Goal: Obtain resource: Obtain resource

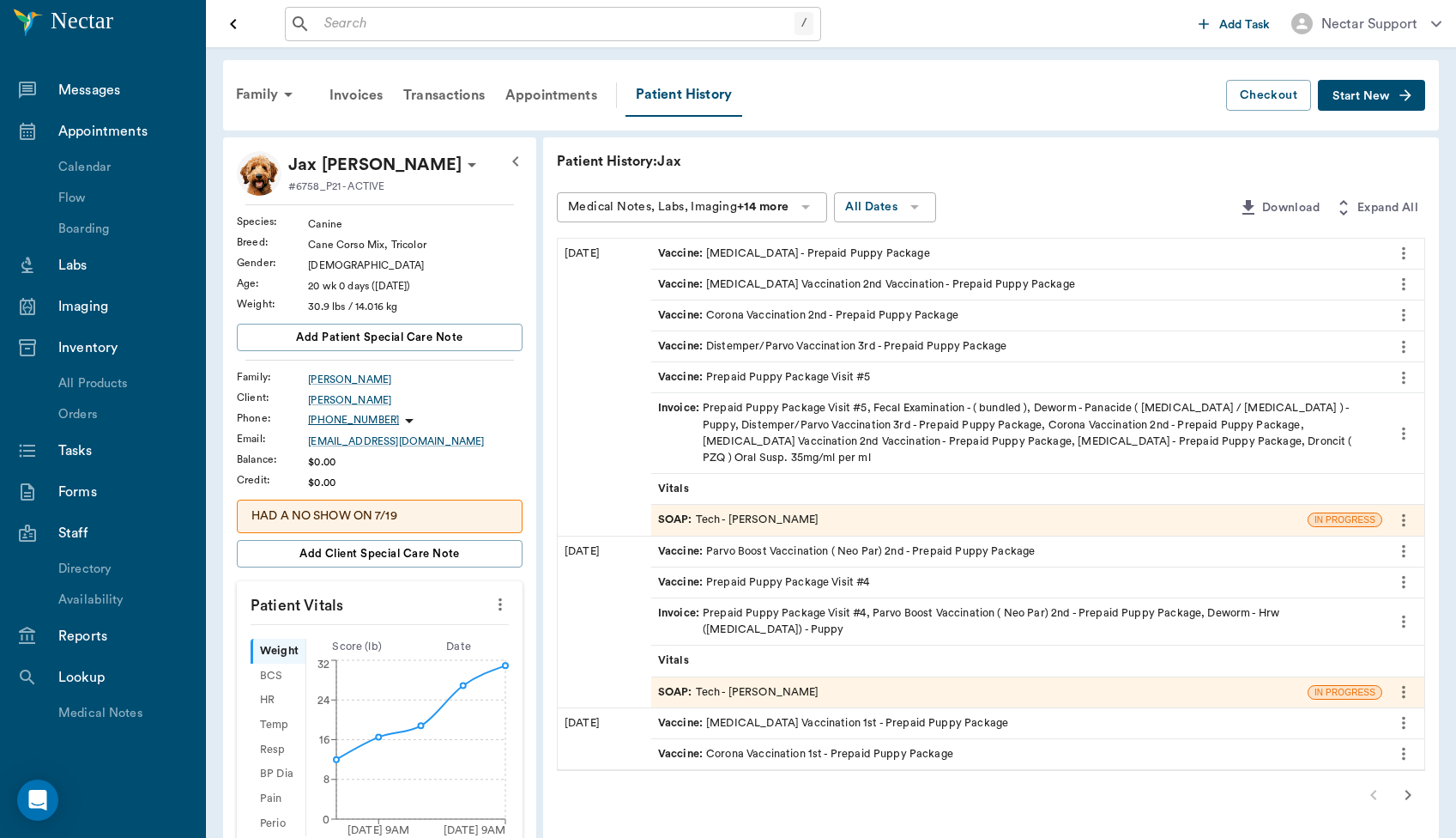
click at [1404, 252] on icon "more" at bounding box center [1404, 253] width 4 height 13
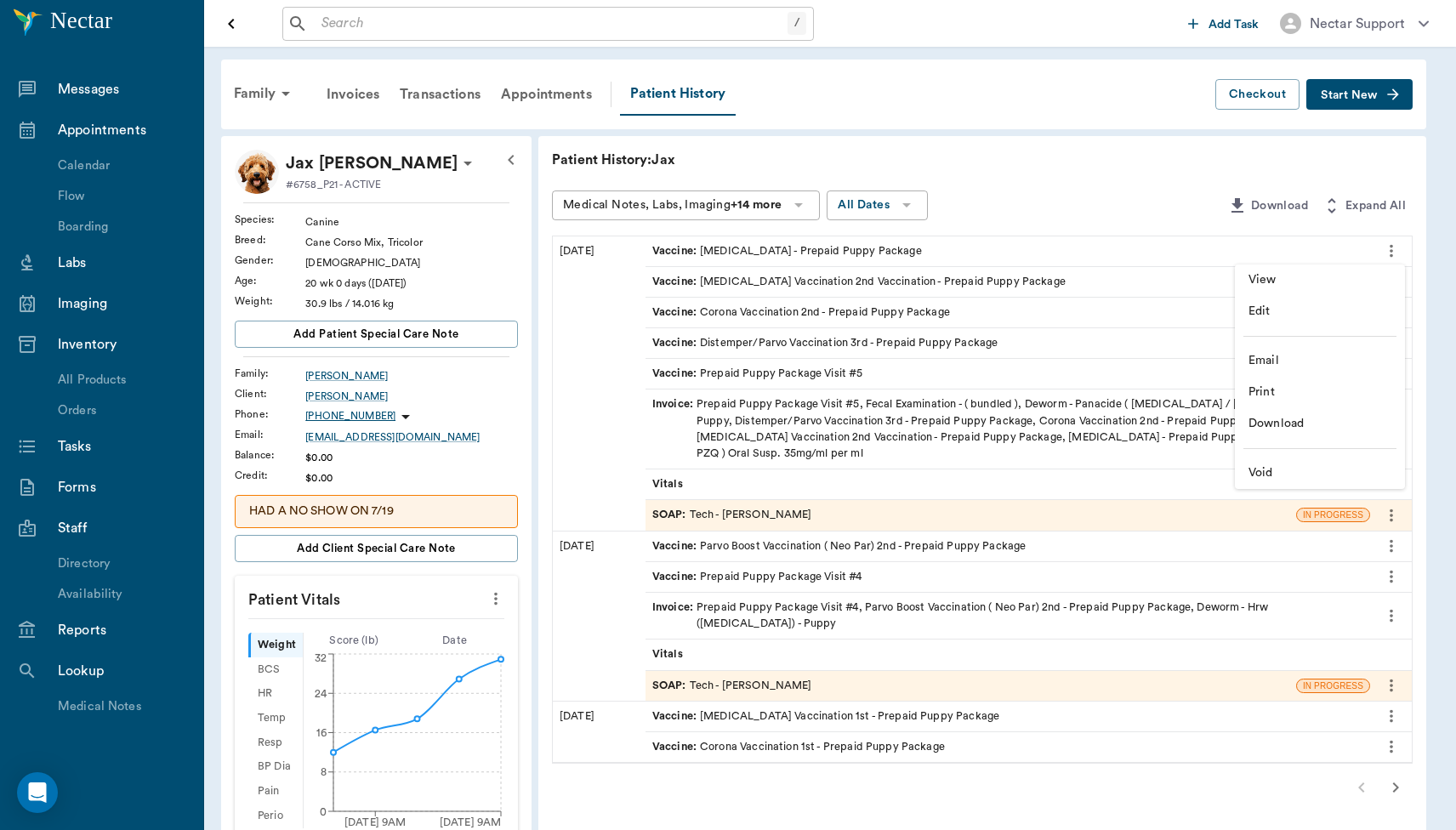
click at [1334, 267] on li "View" at bounding box center [1319, 280] width 170 height 31
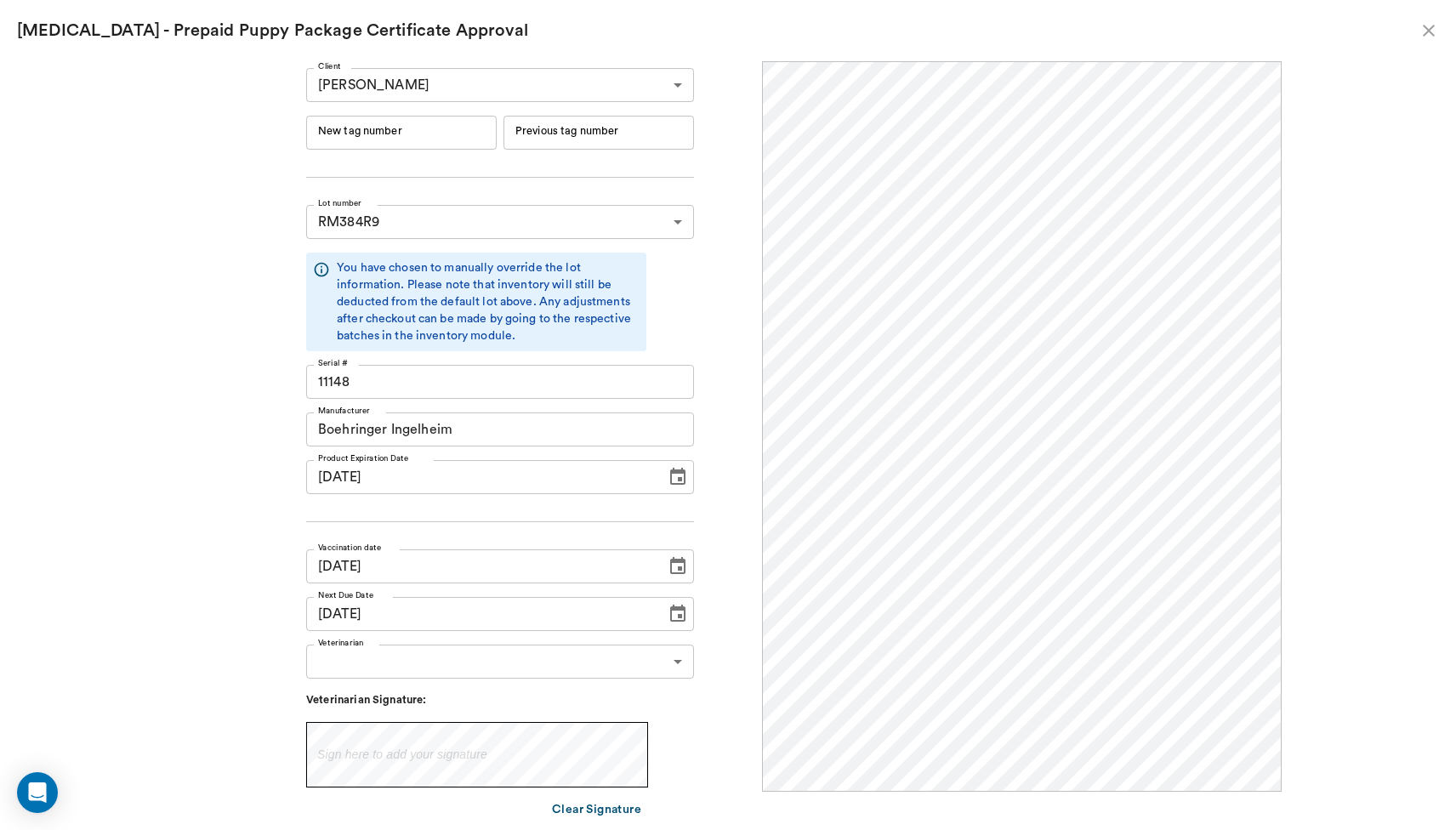
click at [1429, 29] on icon "close" at bounding box center [1428, 30] width 12 height 12
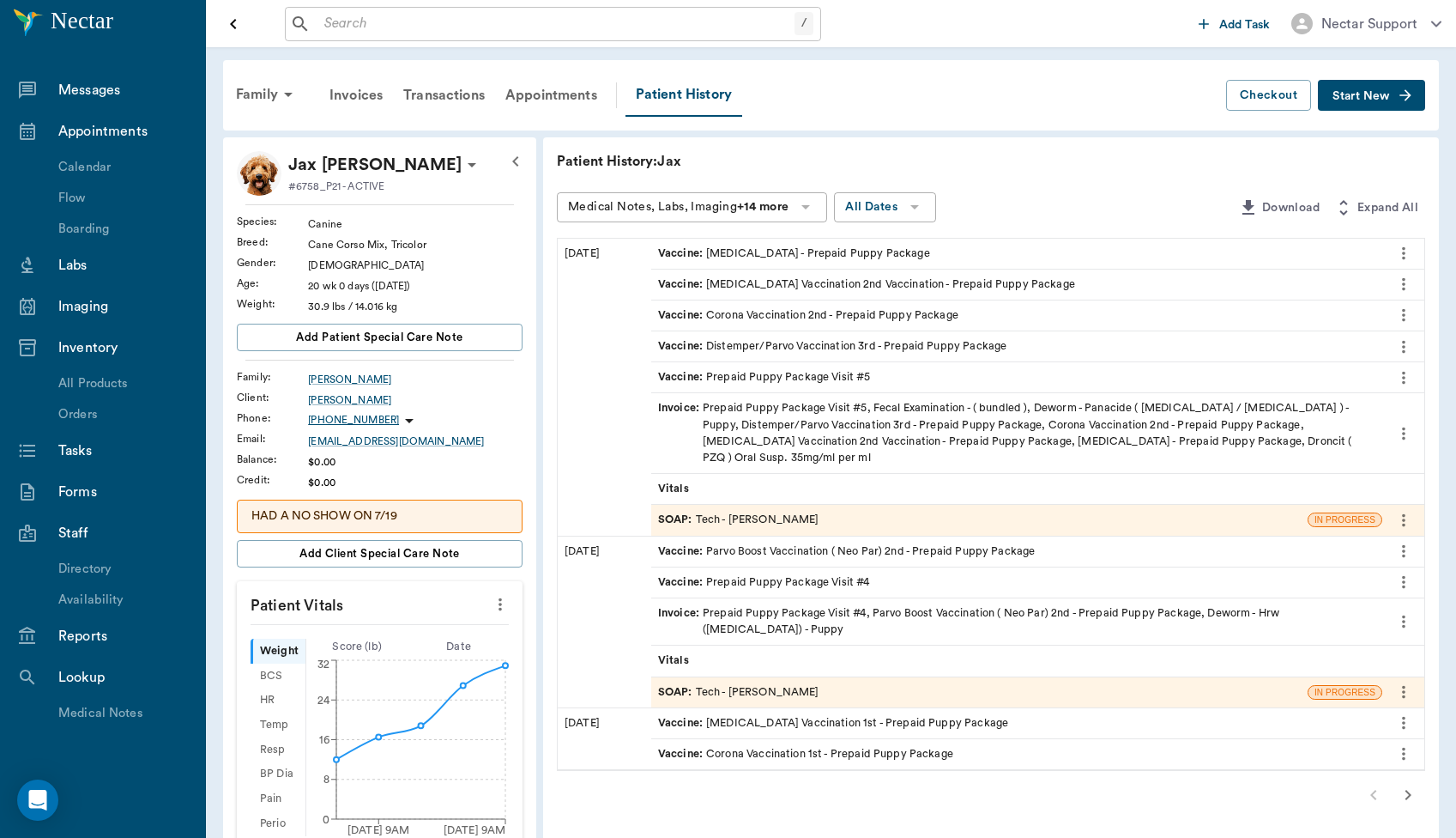
click at [765, 511] on div "SOAP : Tech - Julie Dickerson" at bounding box center [738, 520] width 161 height 17
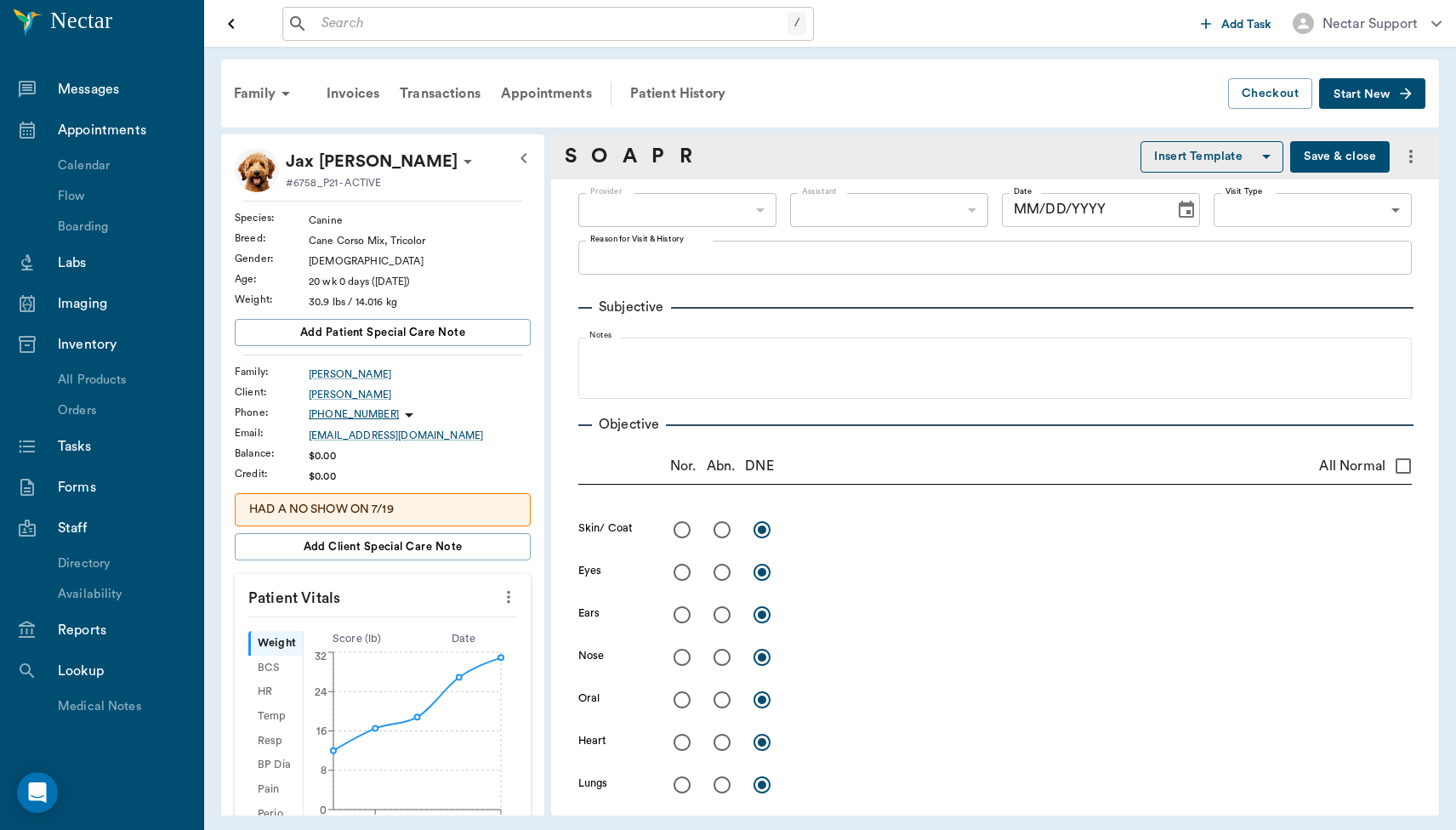
type input "63ec2e7e52e12b0ba117b124"
type input "65d2be4f46e3a538d89b8c1a"
type textarea "5TH VISIT- 3RD SET -[PERSON_NAME]"
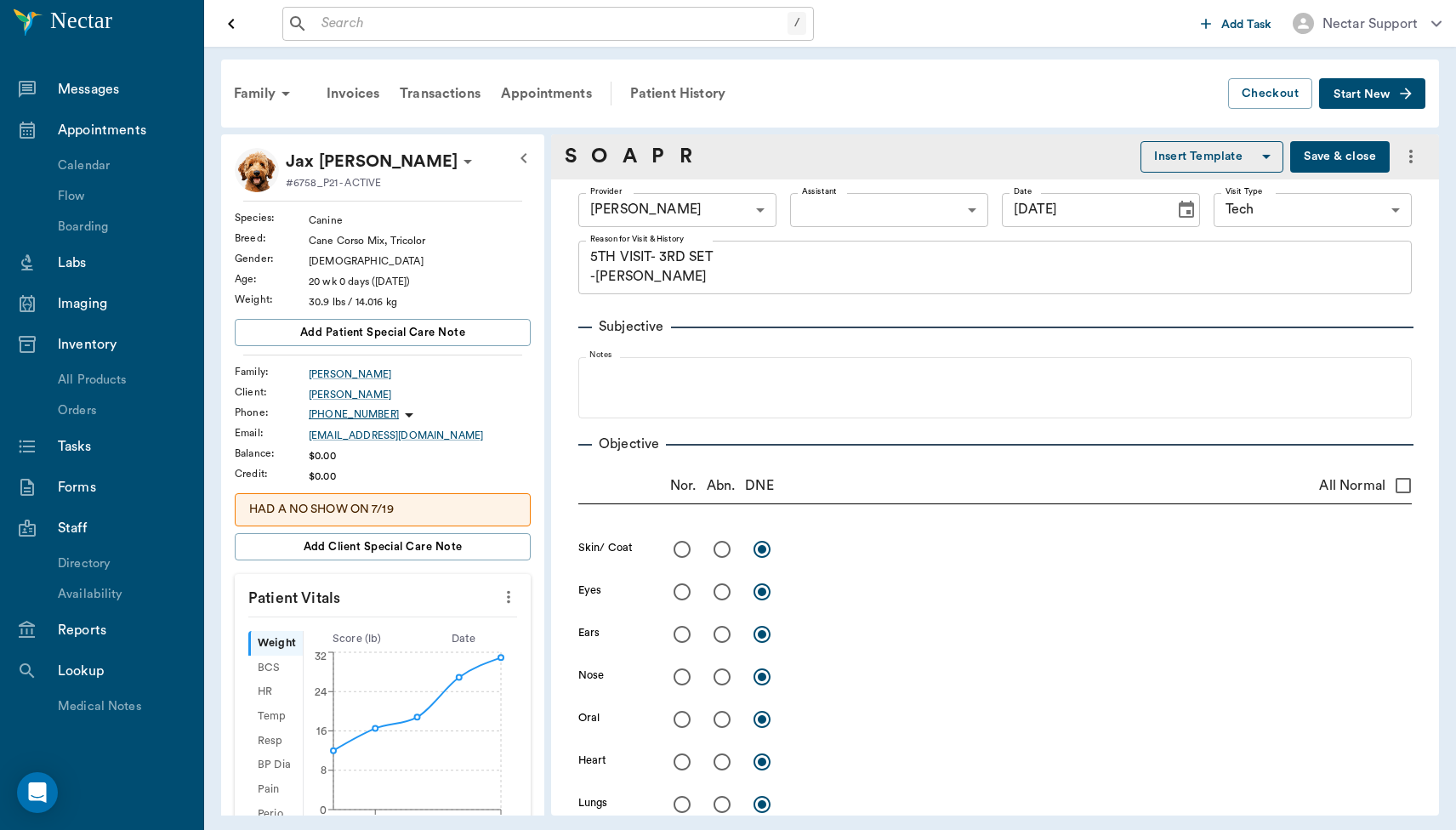
type input "[DATE]"
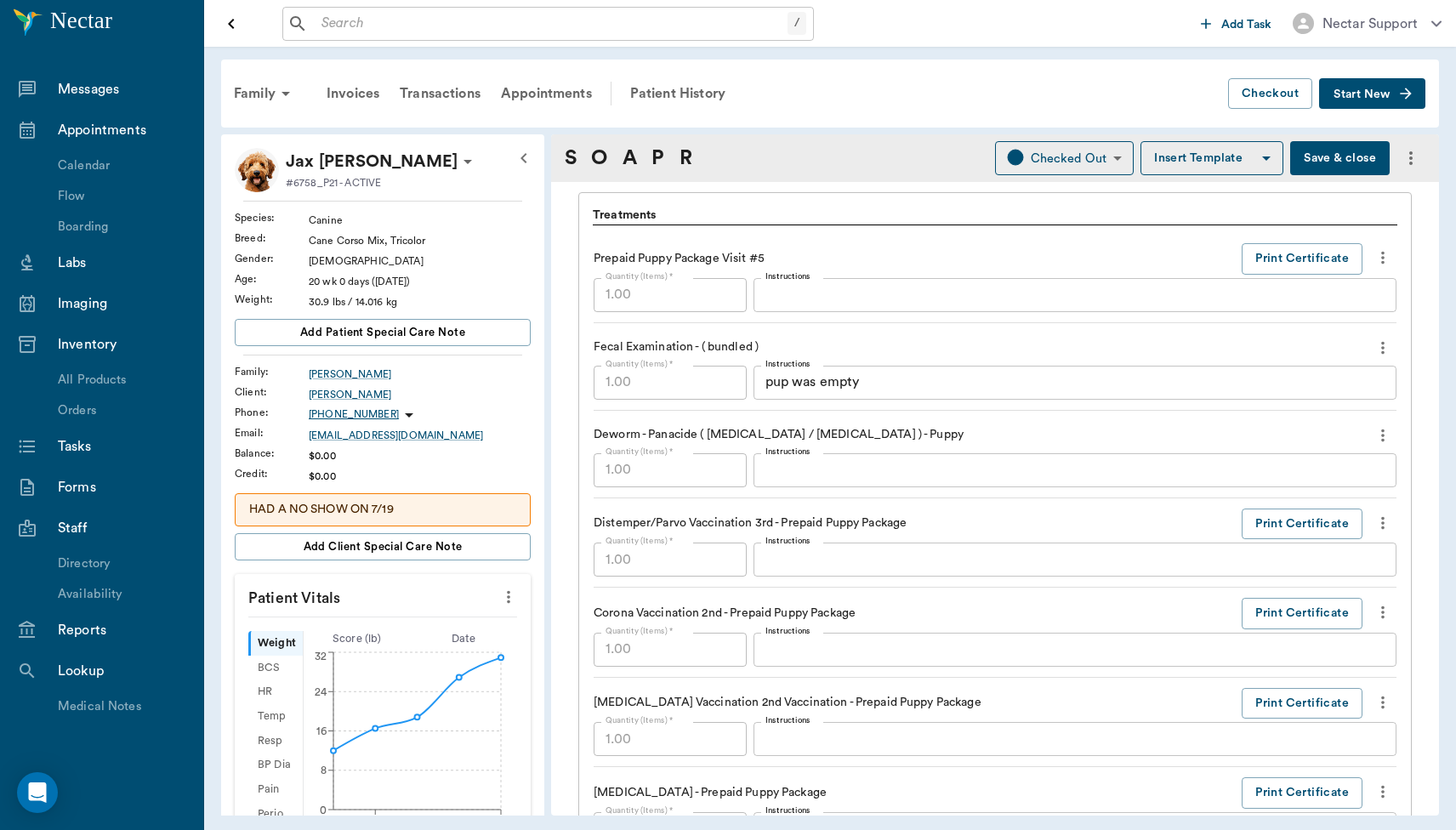
scroll to position [1211, 0]
click at [1374, 254] on icon "more" at bounding box center [1383, 260] width 18 height 20
click at [1369, 255] on div at bounding box center [728, 415] width 1456 height 830
click at [1315, 264] on button "Print Certificate" at bounding box center [1302, 261] width 121 height 31
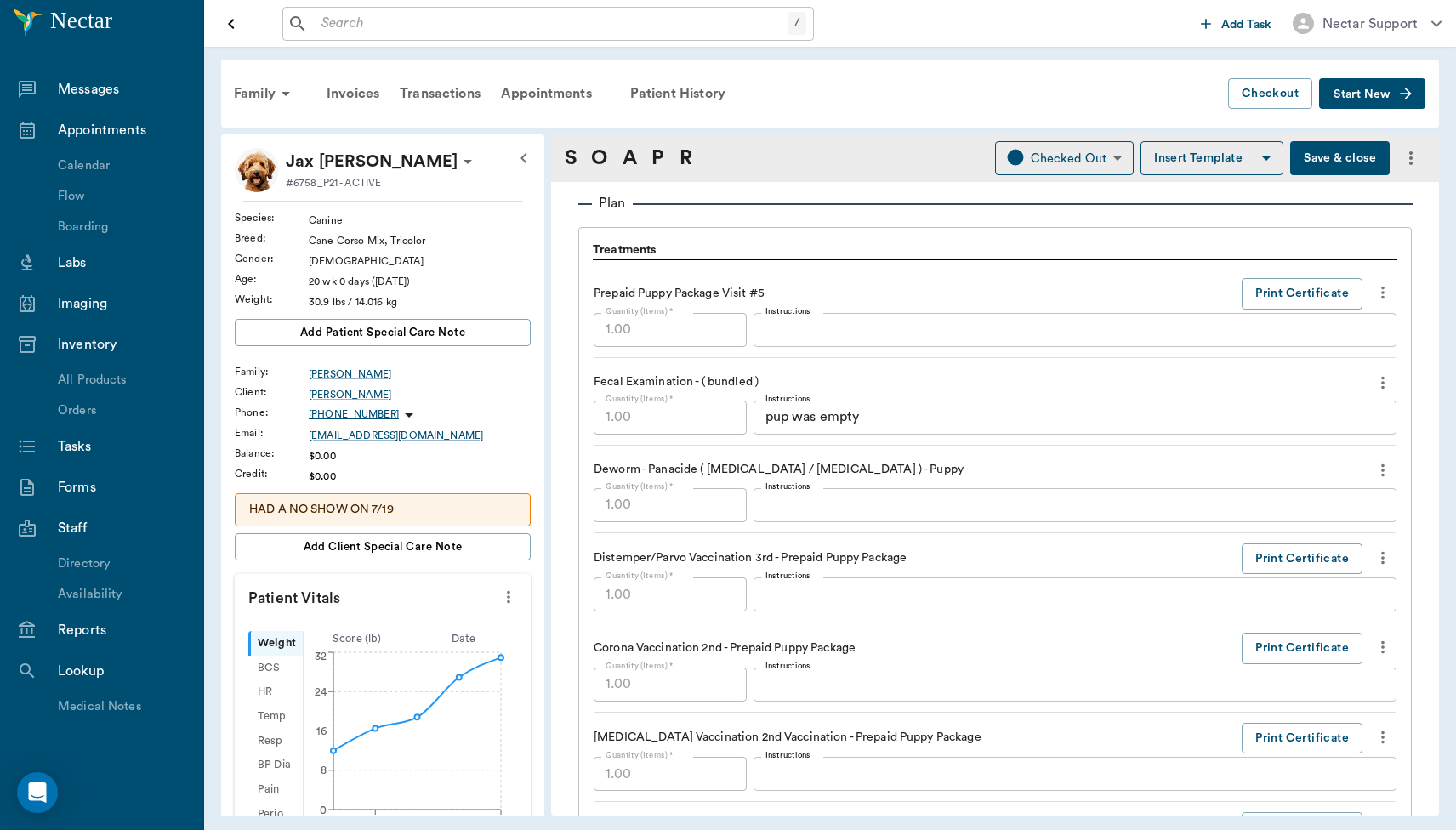
scroll to position [1189, 0]
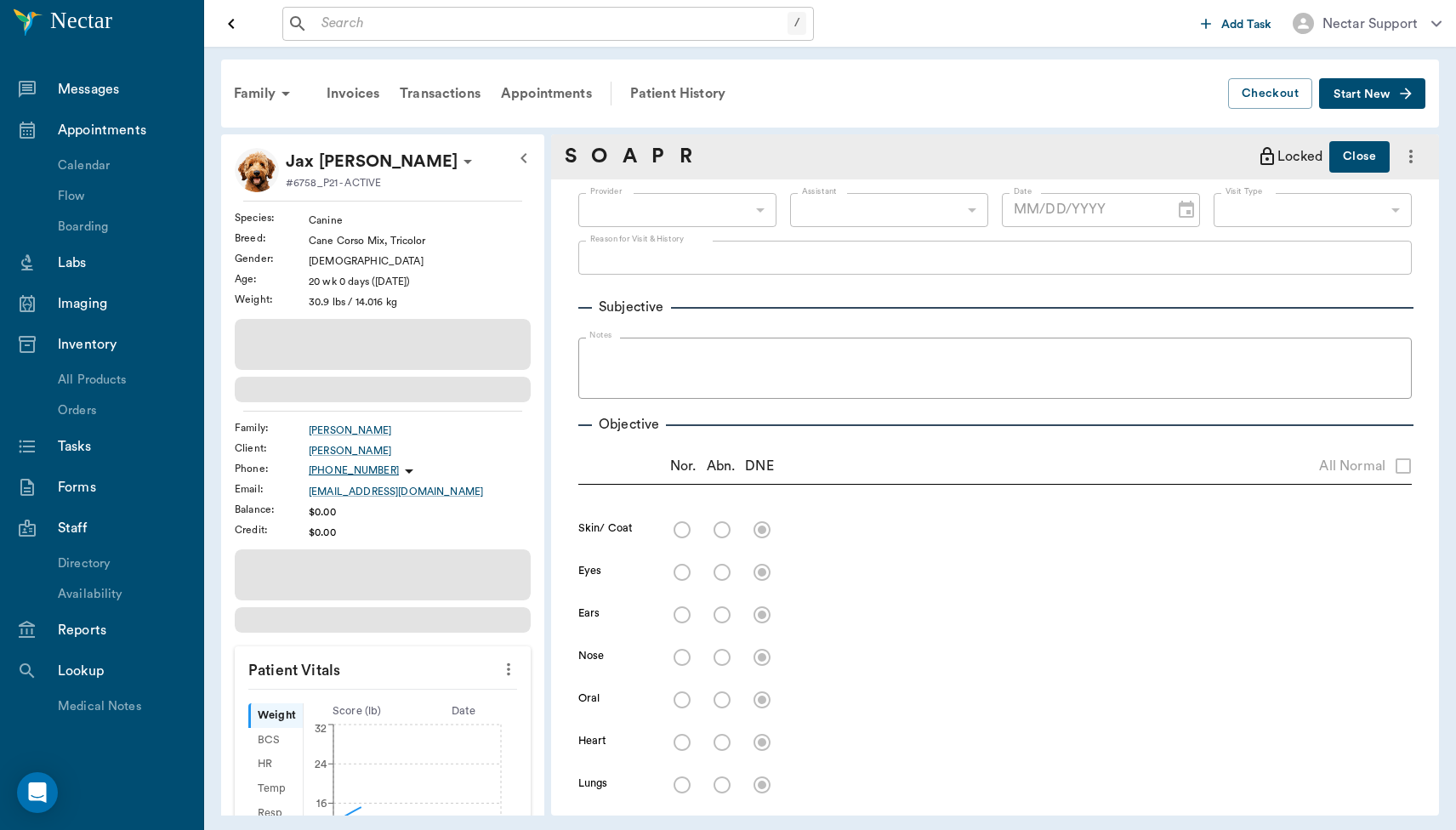
type input "63ec2e7e52e12b0ba117b124"
type input "65d2be4f46e3a538d89b8c1a"
type textarea "5TH VISIT- 3RD SET -[PERSON_NAME]"
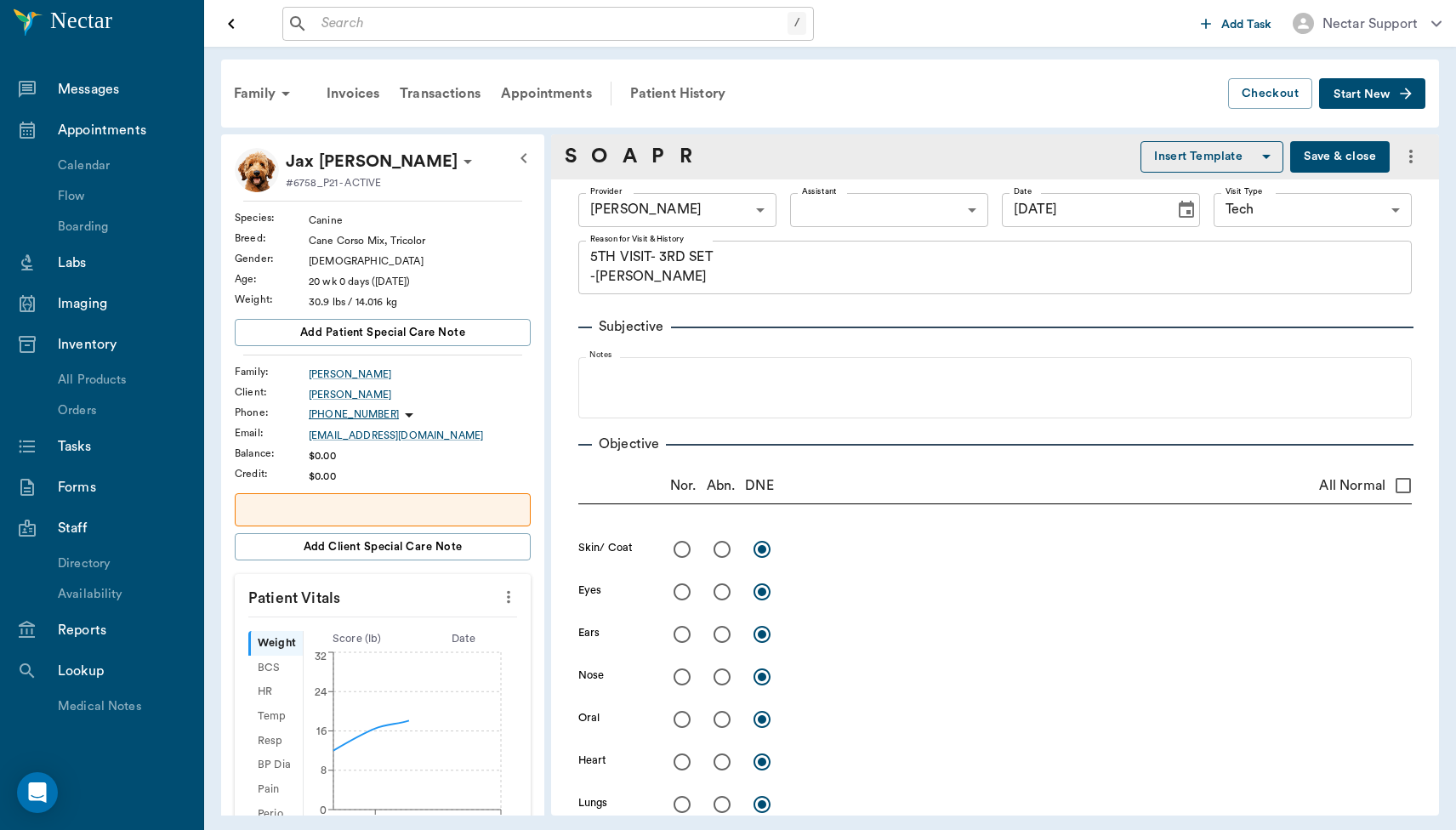
type input "[DATE]"
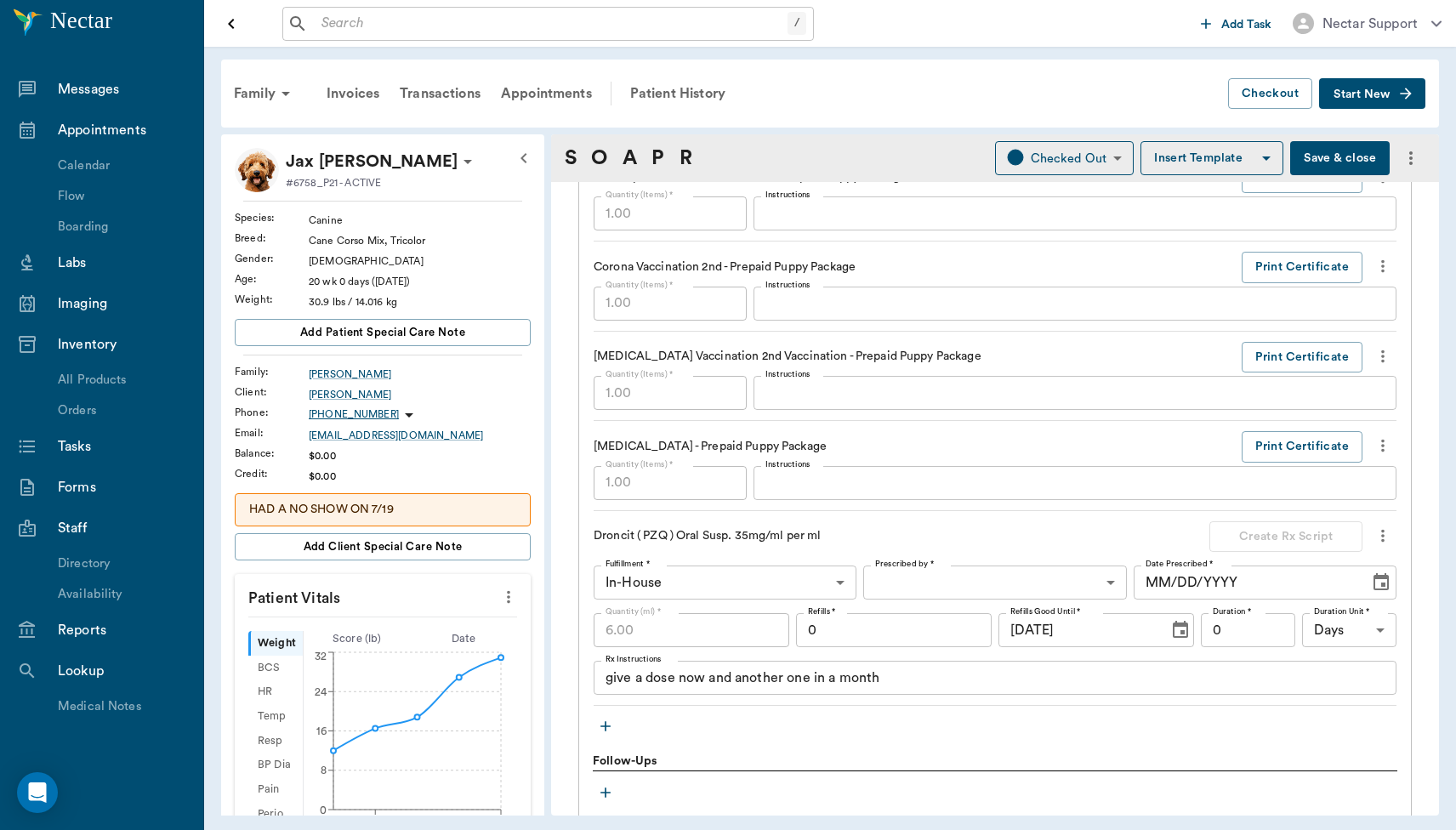
scroll to position [1563, 0]
